Goal: Task Accomplishment & Management: Manage account settings

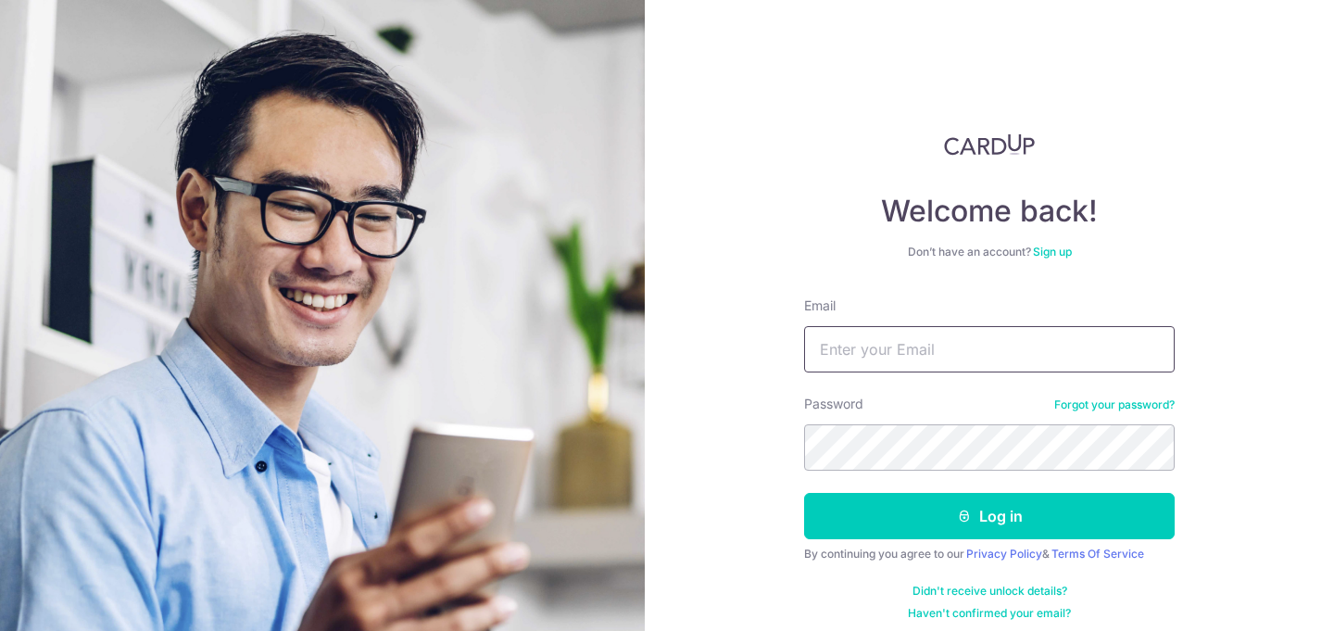
click at [942, 353] on input "Email" at bounding box center [989, 349] width 370 height 46
click at [962, 366] on input "Email" at bounding box center [989, 349] width 370 height 46
type input "[EMAIL_ADDRESS][DOMAIN_NAME]"
click at [804, 493] on button "Log in" at bounding box center [989, 516] width 370 height 46
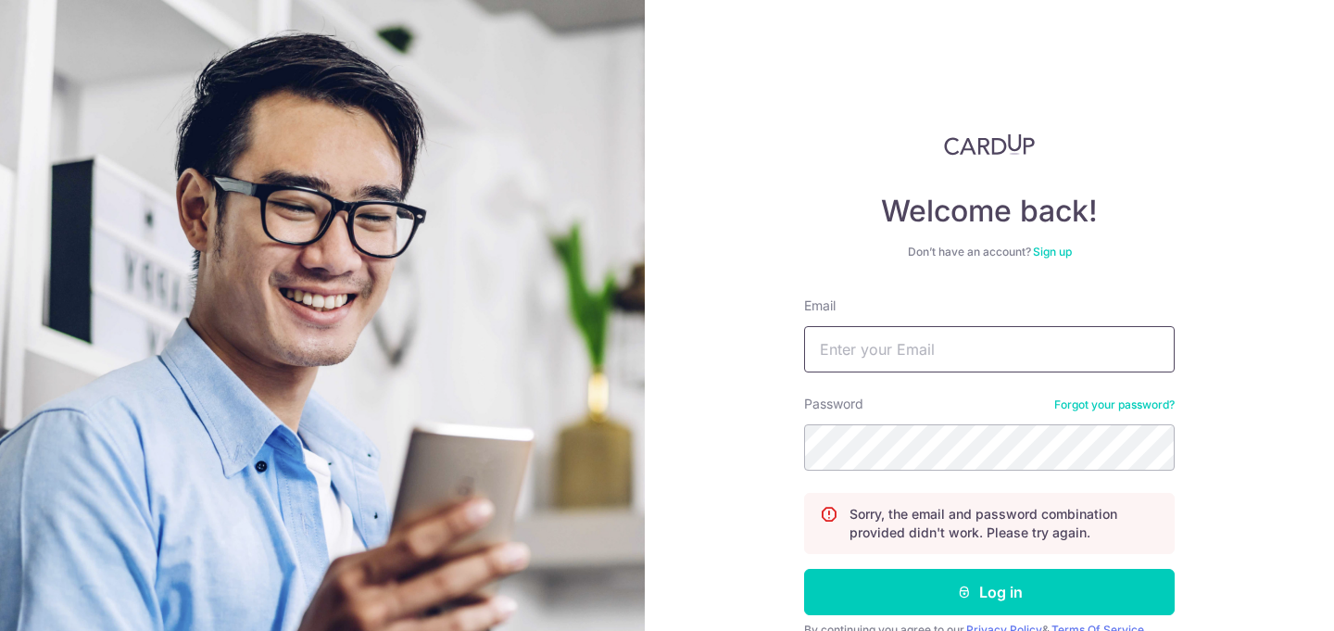
click at [921, 335] on input "Email" at bounding box center [989, 349] width 370 height 46
click at [1030, 357] on input "Email" at bounding box center [989, 349] width 370 height 46
type input "icystar_guanyang@hotmail.com"
click at [804, 569] on button "Log in" at bounding box center [989, 592] width 370 height 46
click at [980, 348] on input "Email" at bounding box center [989, 349] width 370 height 46
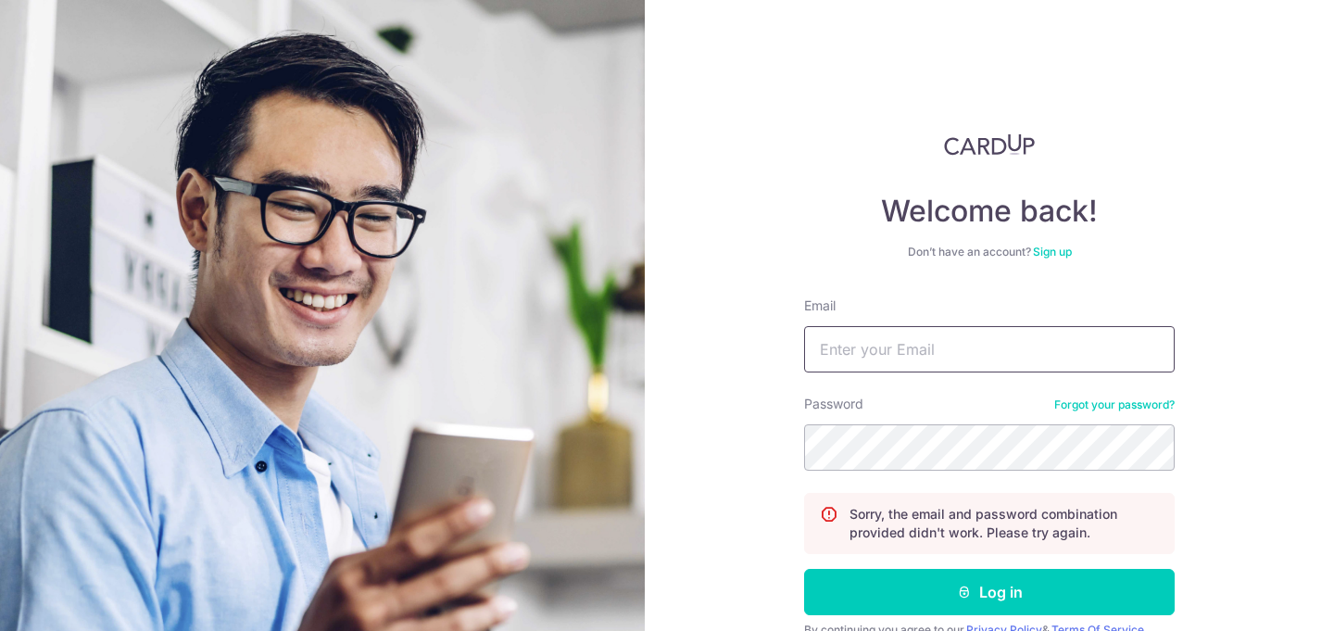
type input "[EMAIL_ADDRESS][DOMAIN_NAME]"
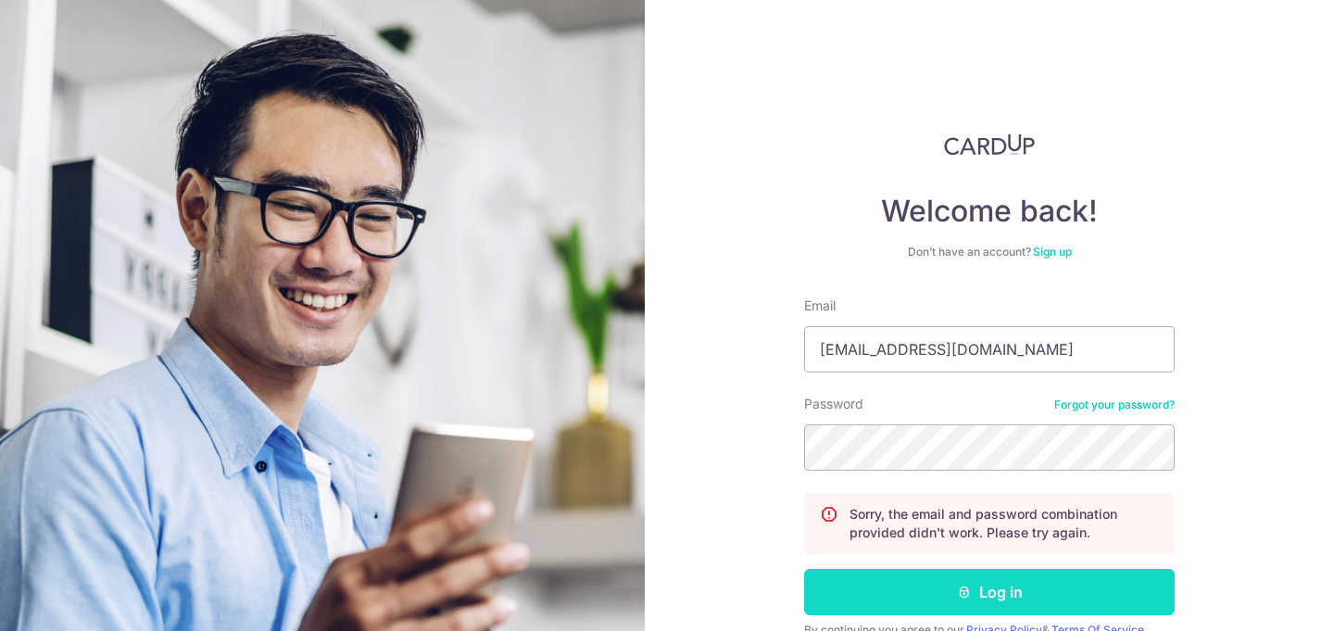
click at [936, 585] on button "Log in" at bounding box center [989, 592] width 370 height 46
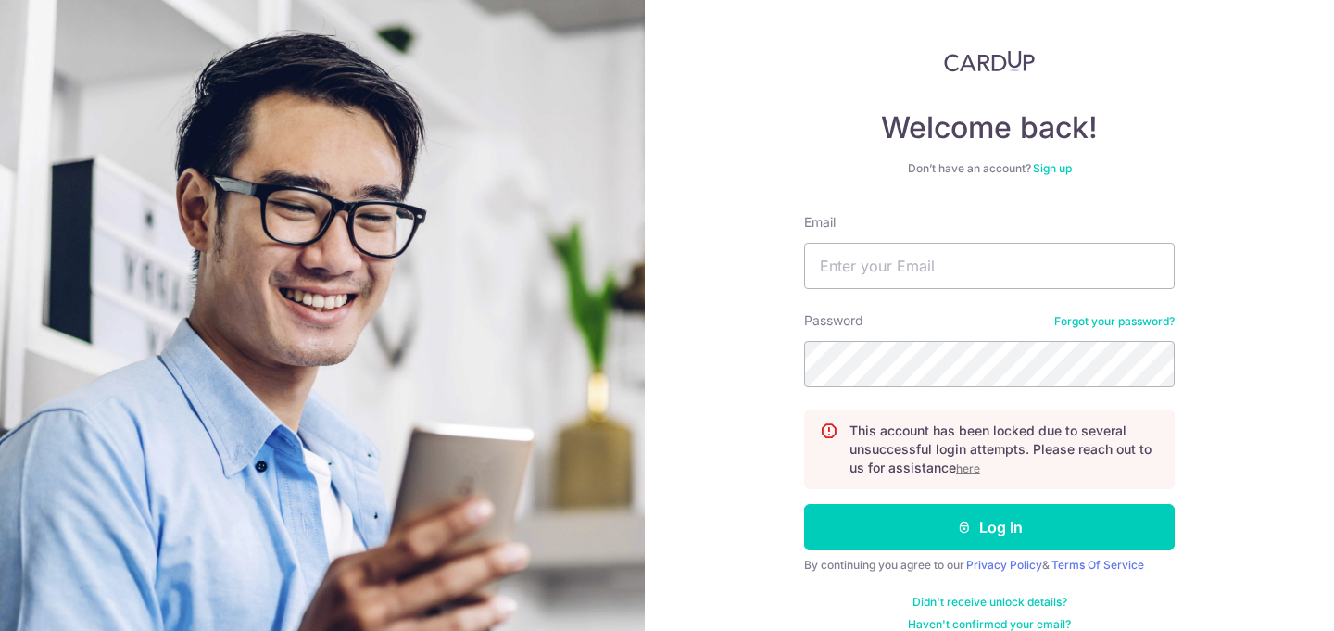
scroll to position [101, 0]
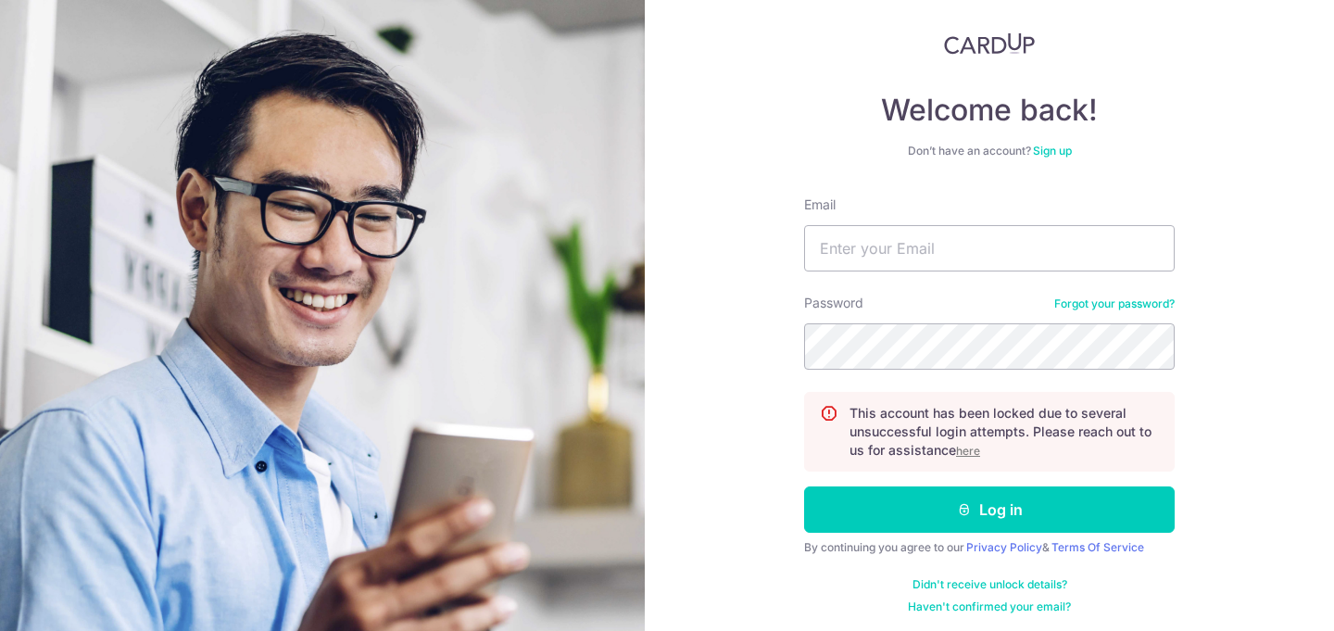
click at [972, 453] on u "here" at bounding box center [968, 451] width 24 height 14
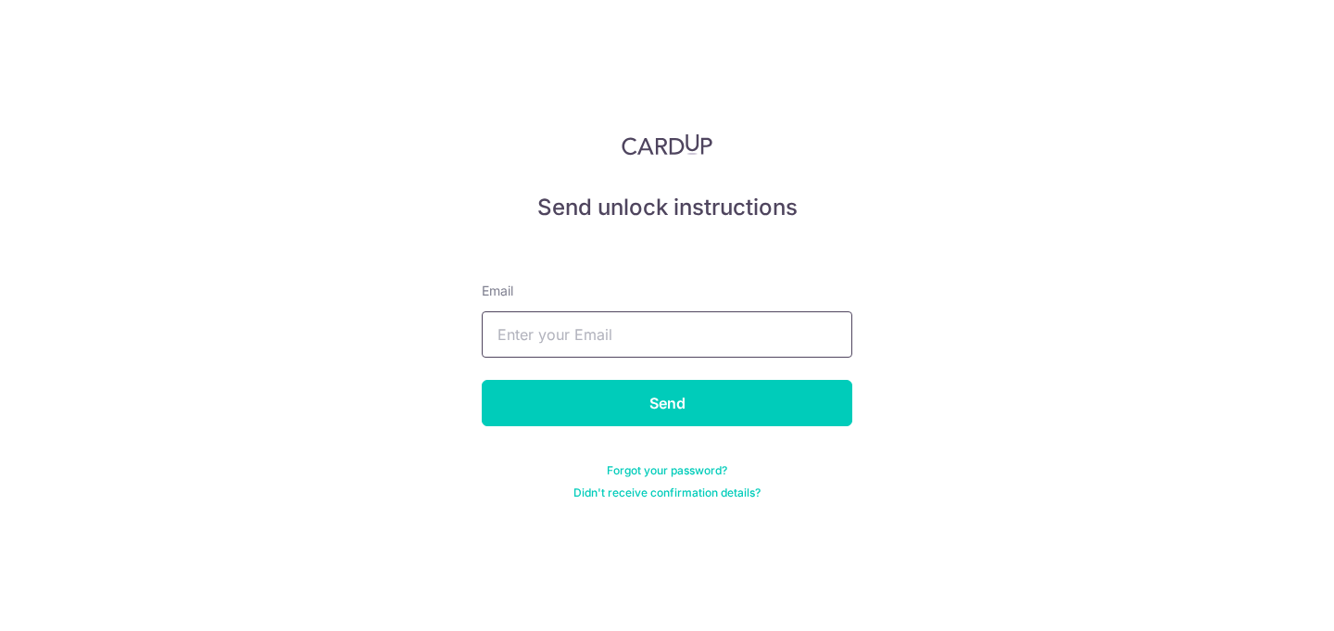
click at [660, 337] on input "text" at bounding box center [667, 334] width 370 height 46
type input "[EMAIL_ADDRESS][DOMAIN_NAME]"
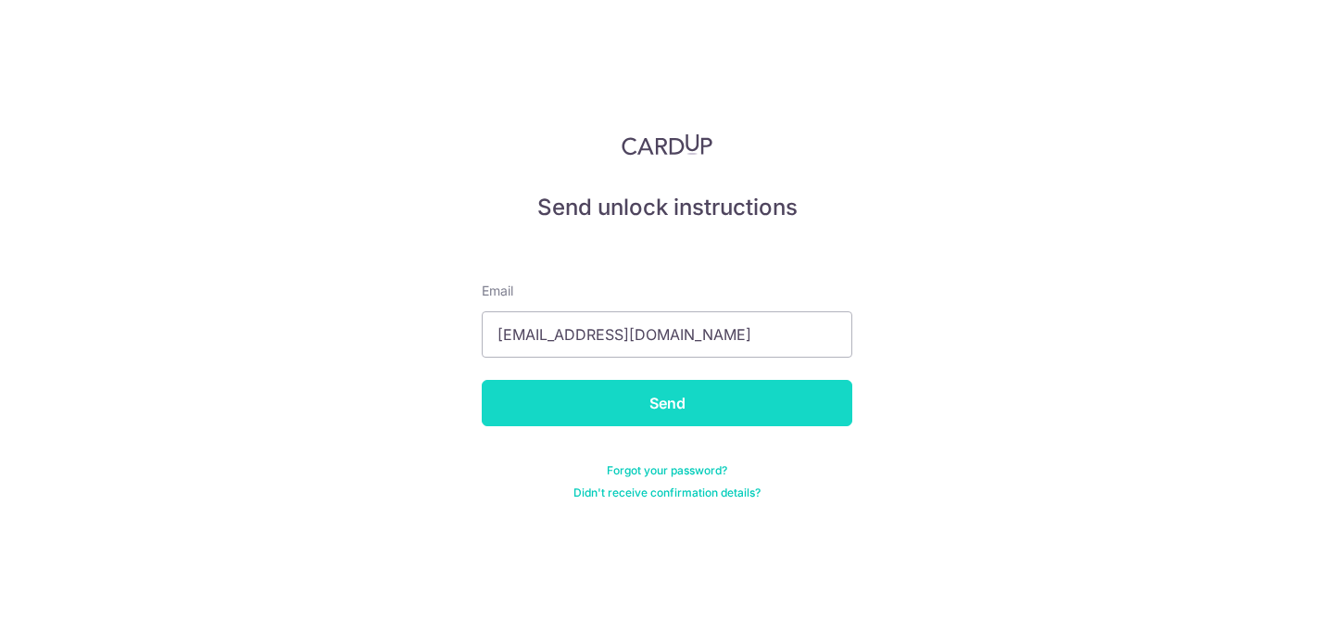
click at [627, 414] on input "Send" at bounding box center [667, 403] width 370 height 46
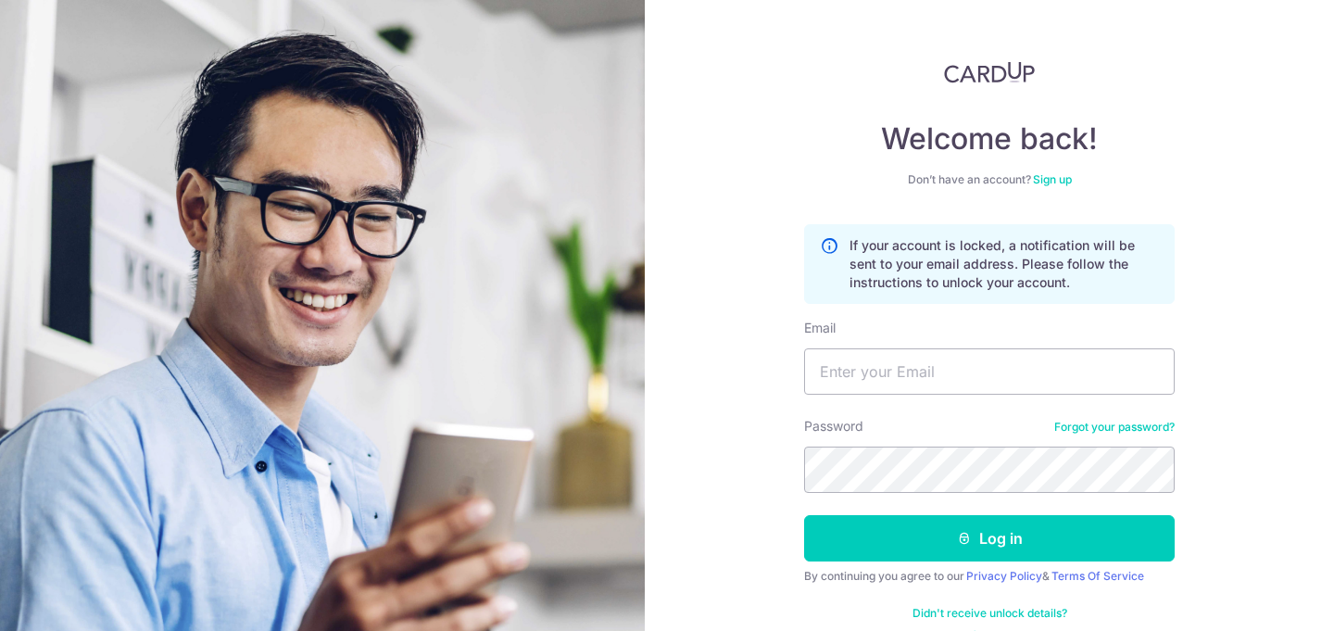
scroll to position [100, 0]
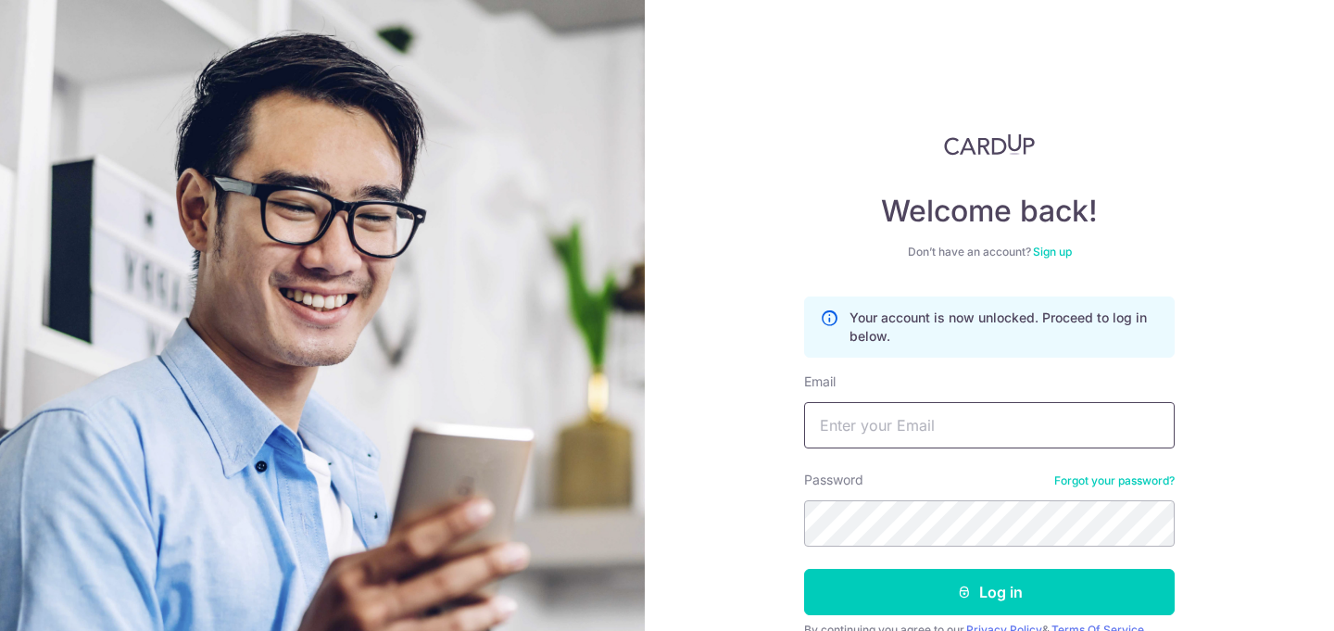
click at [922, 404] on input "Email" at bounding box center [989, 425] width 370 height 46
type input "[EMAIL_ADDRESS][DOMAIN_NAME]"
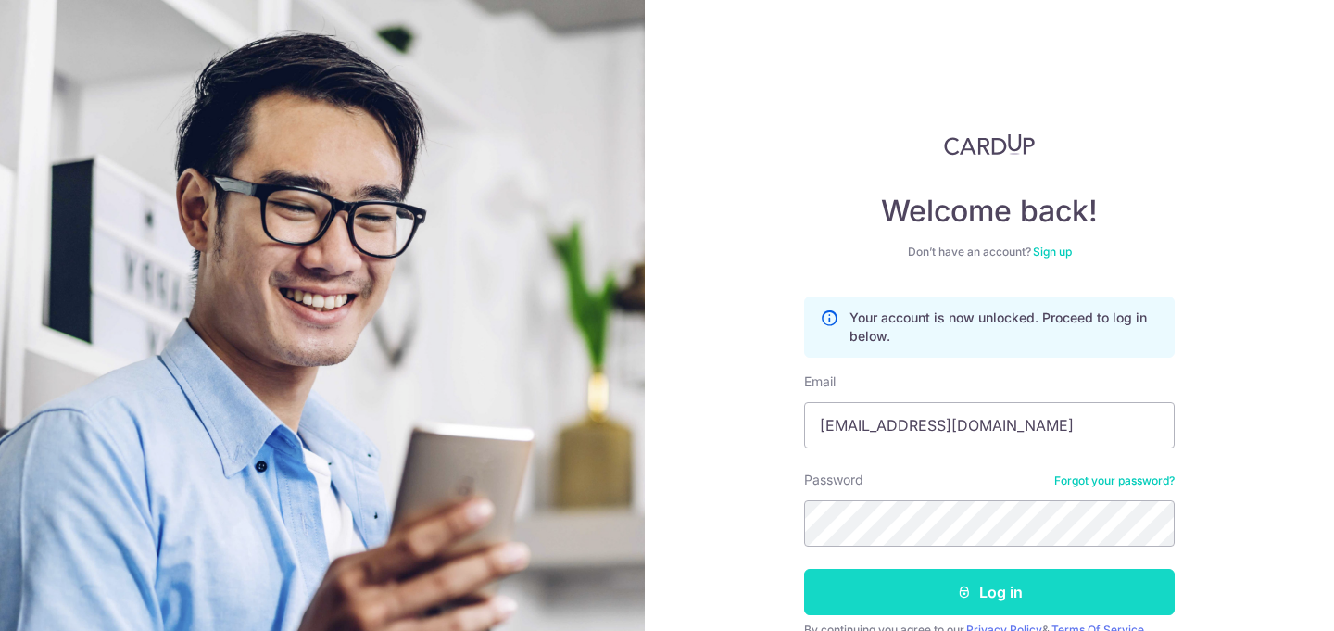
click at [935, 592] on button "Log in" at bounding box center [989, 592] width 370 height 46
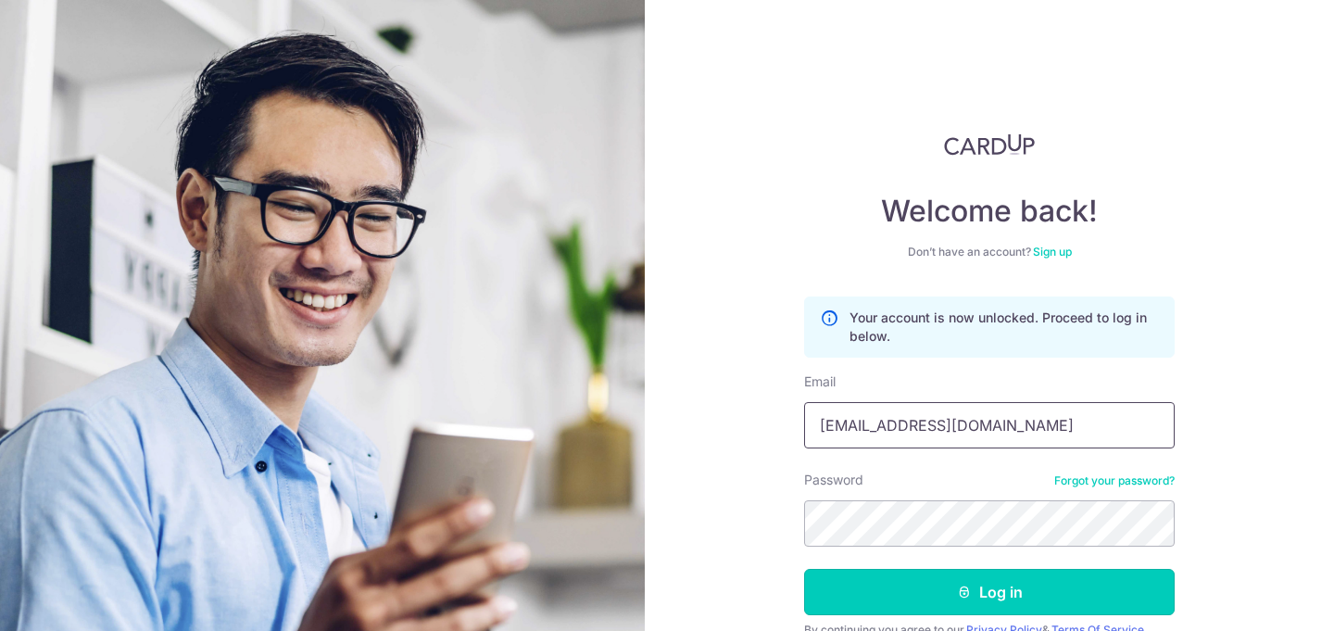
scroll to position [88, 0]
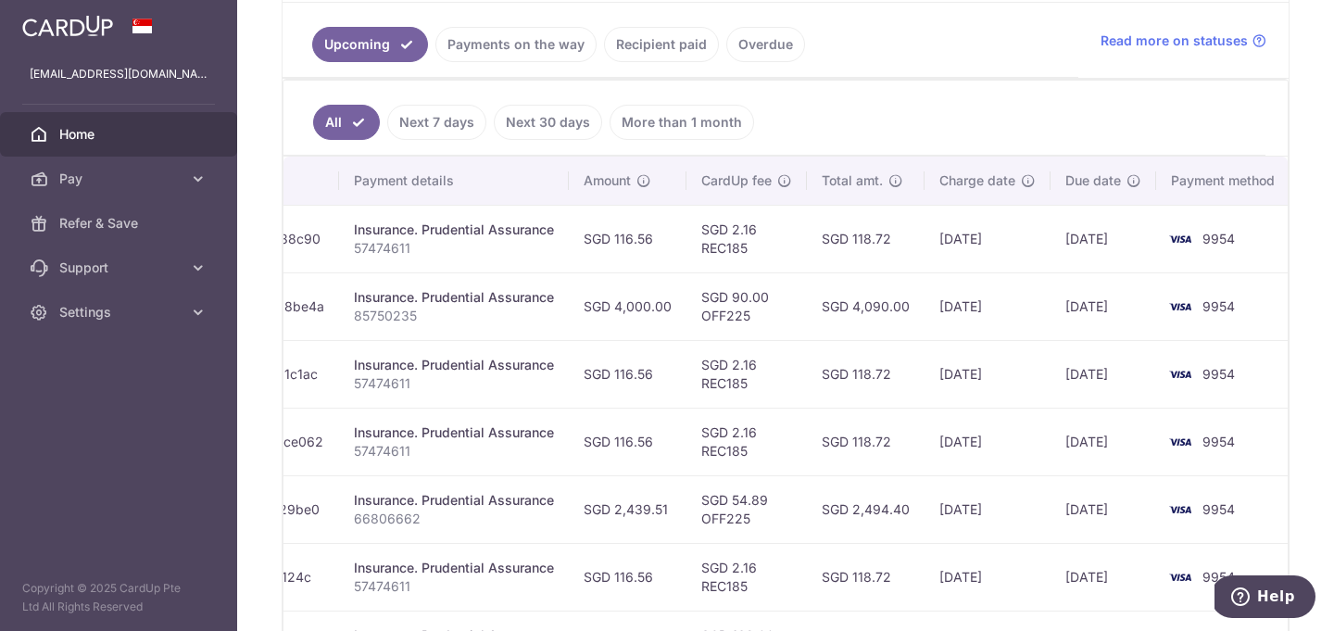
scroll to position [0, 322]
